Goal: Task Accomplishment & Management: Use online tool/utility

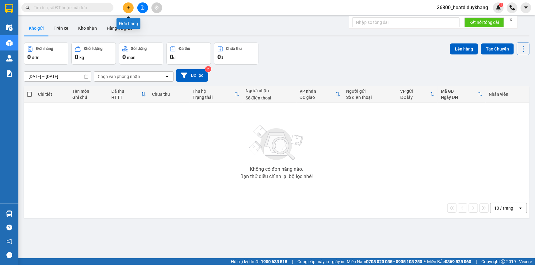
click at [127, 9] on icon "plus" at bounding box center [128, 8] width 4 height 4
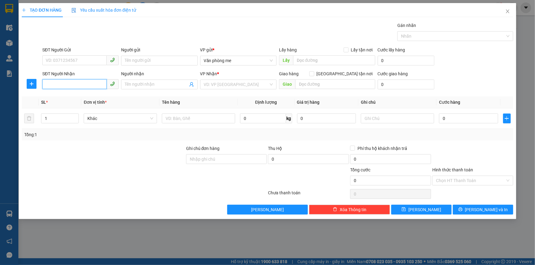
click at [88, 82] on input "SĐT Người Nhận" at bounding box center [74, 84] width 64 height 10
type input "0397970679"
click at [227, 85] on input "search" at bounding box center [236, 84] width 65 height 9
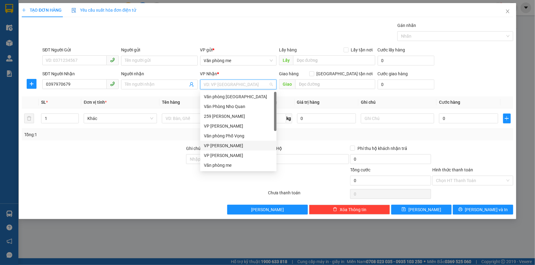
click at [222, 144] on div "VP [PERSON_NAME]" at bounding box center [238, 145] width 69 height 7
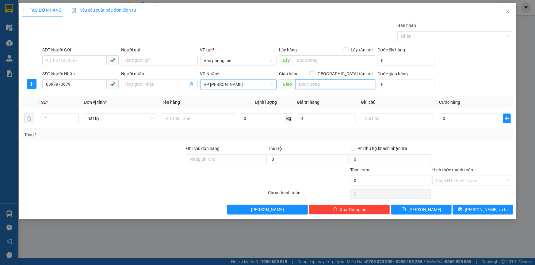
click at [319, 83] on input "text" at bounding box center [335, 84] width 80 height 10
type input "30000"
drag, startPoint x: 317, startPoint y: 85, endPoint x: 296, endPoint y: 89, distance: 21.5
click at [296, 89] on input "30000" at bounding box center [335, 84] width 80 height 10
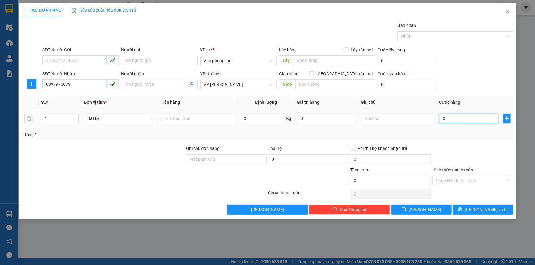
paste input "30.00"
type input "30.000"
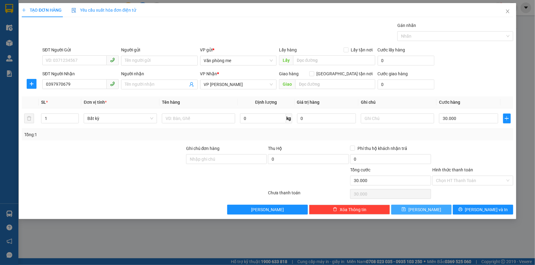
click at [434, 206] on button "[PERSON_NAME]" at bounding box center [421, 210] width 60 height 10
type input "0"
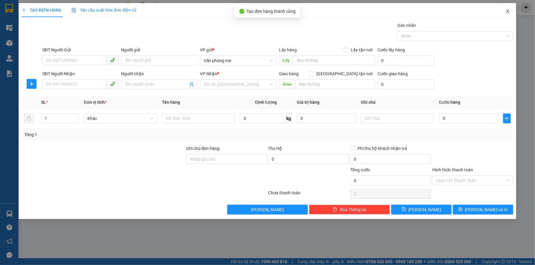
click at [507, 11] on icon "close" at bounding box center [507, 11] width 3 height 4
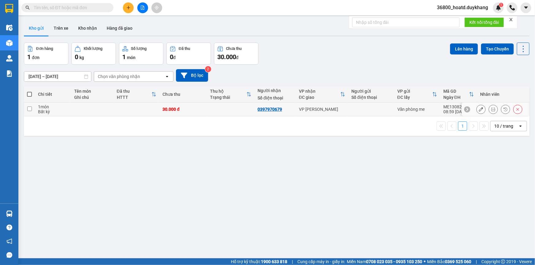
click at [31, 107] on input "checkbox" at bounding box center [29, 109] width 5 height 5
checkbox input "true"
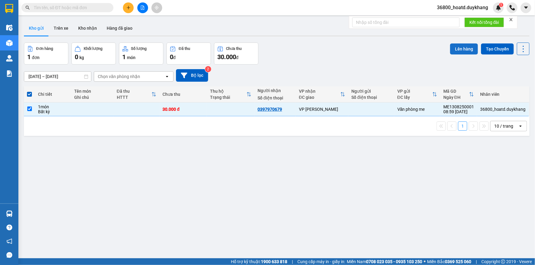
click at [455, 48] on button "Lên hàng" at bounding box center [464, 49] width 28 height 11
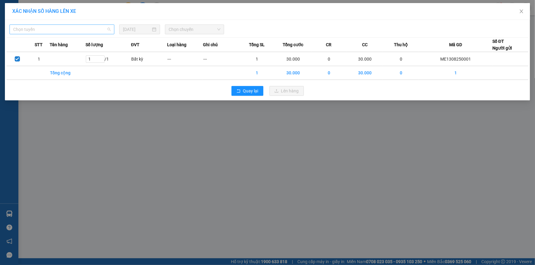
drag, startPoint x: 67, startPoint y: 29, endPoint x: 58, endPoint y: 53, distance: 25.7
click at [67, 29] on span "Chọn tuyến" at bounding box center [61, 29] width 97 height 9
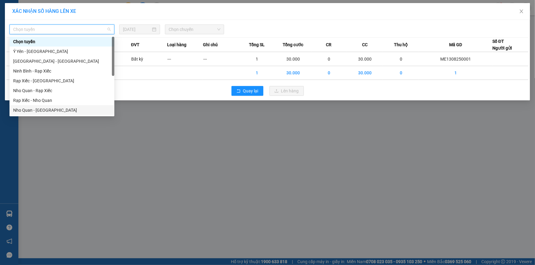
drag, startPoint x: 40, startPoint y: 109, endPoint x: 45, endPoint y: 108, distance: 5.9
click at [39, 109] on div "Nho Quan - [GEOGRAPHIC_DATA]" at bounding box center [61, 110] width 97 height 7
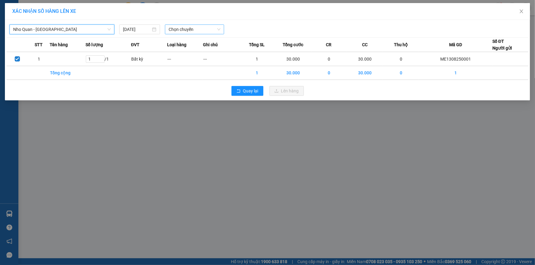
click at [175, 27] on span "Chọn chuyến" at bounding box center [195, 29] width 52 height 9
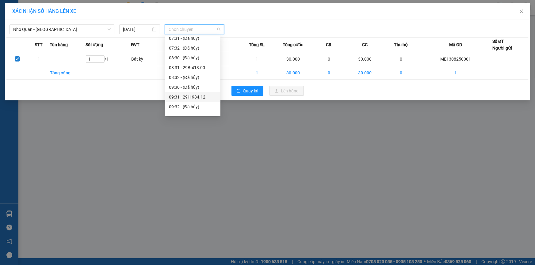
scroll to position [139, 0]
click at [203, 88] on div "10:30 - 29K-133.37" at bounding box center [193, 88] width 48 height 7
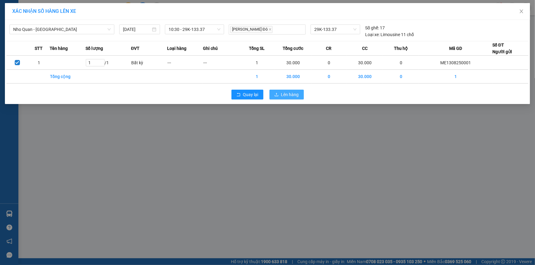
click at [294, 94] on span "Lên hàng" at bounding box center [290, 94] width 18 height 7
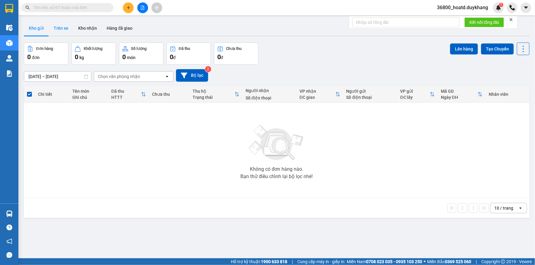
click at [64, 26] on button "Trên xe" at bounding box center [61, 28] width 25 height 15
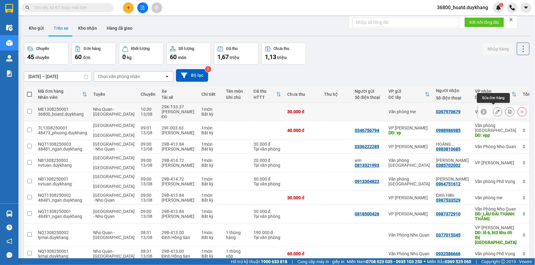
click at [495, 110] on icon at bounding box center [497, 112] width 4 height 4
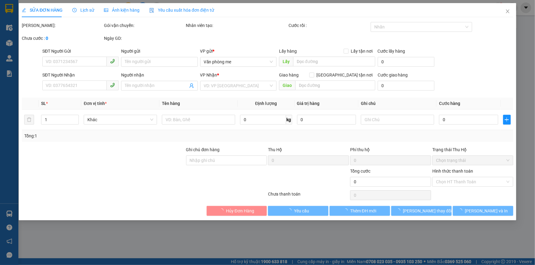
type input "0397970679"
type input "30.000"
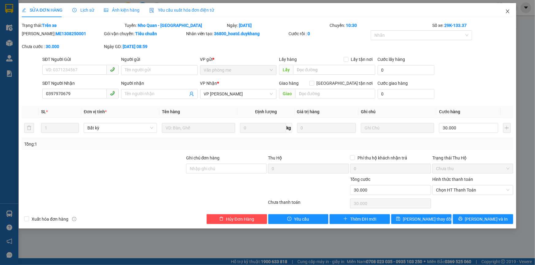
click at [508, 10] on icon "close" at bounding box center [507, 11] width 5 height 5
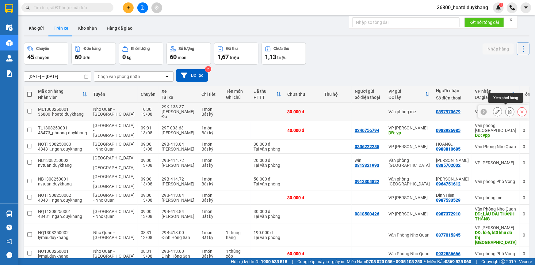
click at [507, 110] on icon at bounding box center [509, 112] width 4 height 4
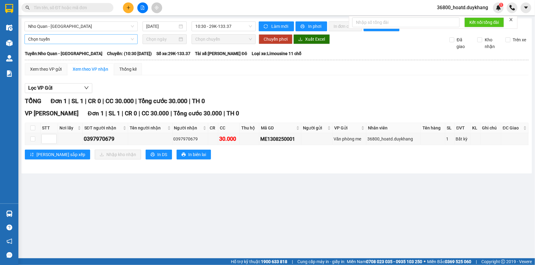
click at [93, 40] on span "Chọn tuyến" at bounding box center [81, 39] width 106 height 9
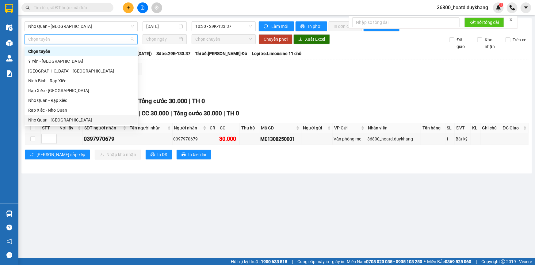
click at [47, 120] on div "Nho Quan - [GEOGRAPHIC_DATA]" at bounding box center [81, 120] width 106 height 7
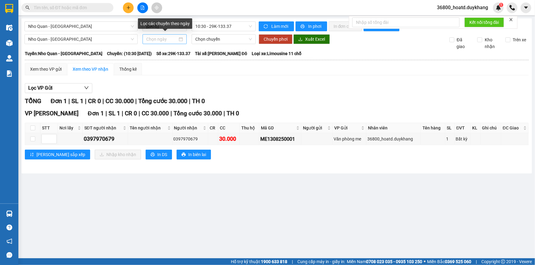
click at [181, 36] on div at bounding box center [164, 39] width 37 height 7
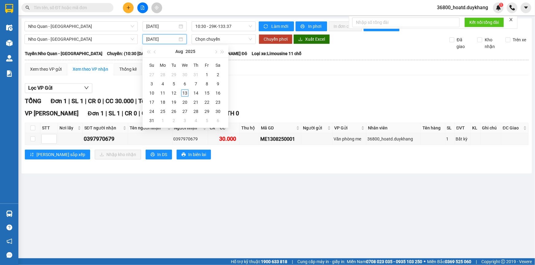
type input "[DATE]"
click at [184, 93] on div "13" at bounding box center [184, 92] width 7 height 7
type input "[DATE]"
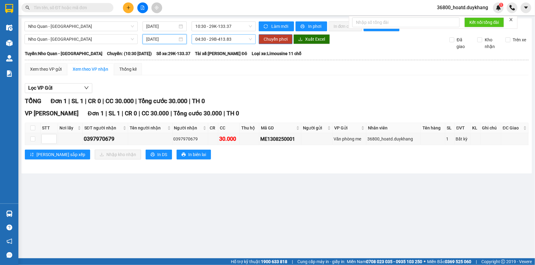
click at [250, 38] on span "04:30 - 29B-413.83" at bounding box center [223, 39] width 57 height 9
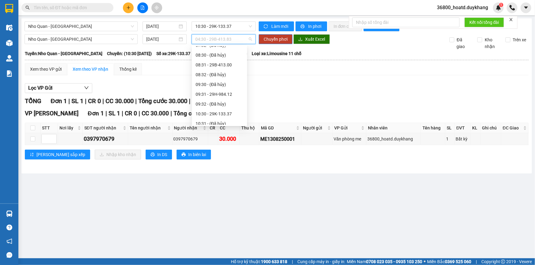
scroll to position [139, 0]
click at [219, 76] on div "09:31 - 29H-984.12" at bounding box center [219, 79] width 48 height 7
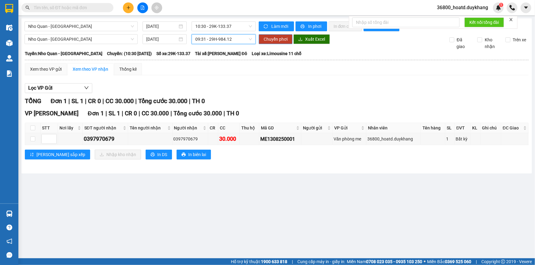
click at [277, 40] on span "Chuyển phơi" at bounding box center [275, 39] width 24 height 7
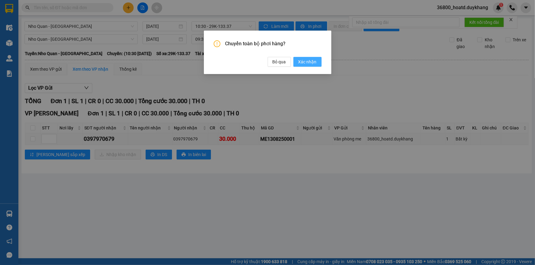
click at [309, 61] on span "Xác nhận" at bounding box center [307, 62] width 18 height 7
